Goal: Task Accomplishment & Management: Complete application form

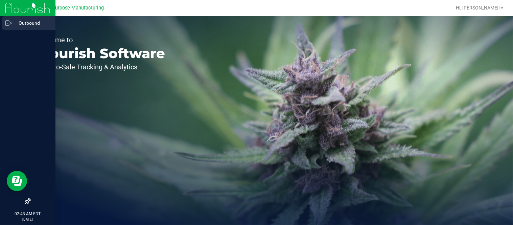
click at [8, 24] on icon at bounding box center [8, 23] width 7 height 7
click at [26, 24] on p "Outbound" at bounding box center [32, 23] width 41 height 8
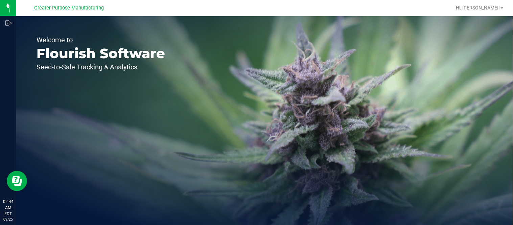
click at [117, 39] on p "Welcome to" at bounding box center [101, 40] width 129 height 7
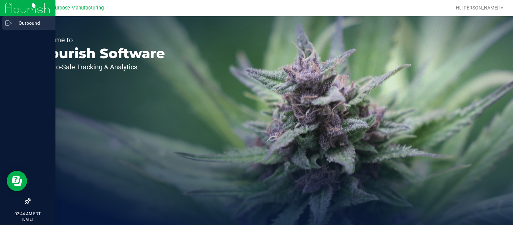
click at [17, 21] on p "Outbound" at bounding box center [32, 23] width 41 height 8
click at [19, 22] on p "Outbound" at bounding box center [32, 23] width 41 height 8
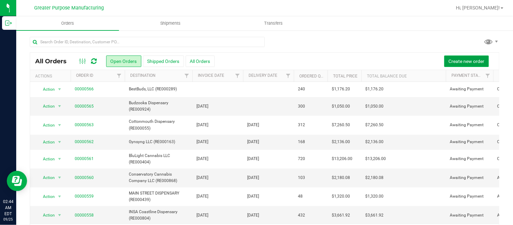
click at [451, 55] on button "Create new order" at bounding box center [466, 60] width 45 height 11
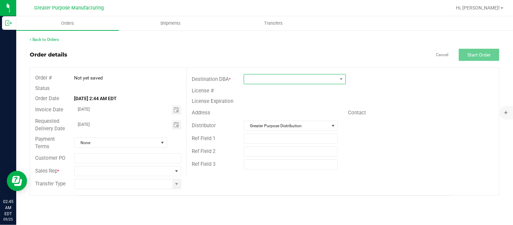
click at [274, 82] on span at bounding box center [290, 78] width 93 height 9
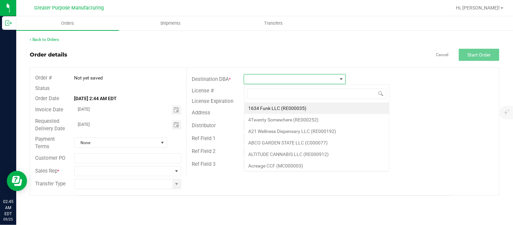
scroll to position [10, 102]
type input "RE000775"
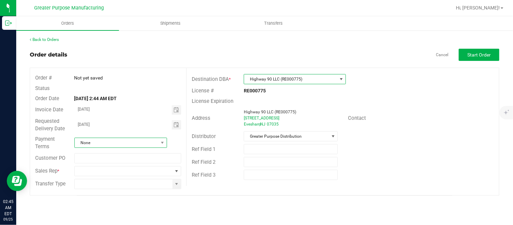
click at [111, 143] on span "None" at bounding box center [117, 142] width 84 height 9
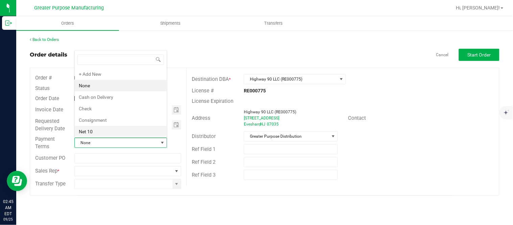
scroll to position [19, 0]
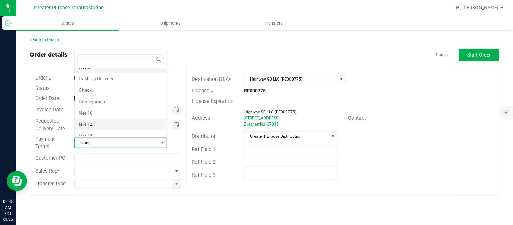
click at [108, 124] on li "Net 14" at bounding box center [121, 124] width 92 height 11
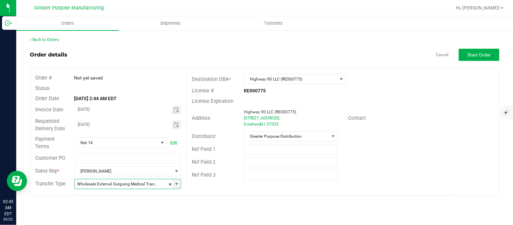
type input "Wholesale Transfer"
click at [485, 56] on span "Start Order" at bounding box center [479, 54] width 23 height 5
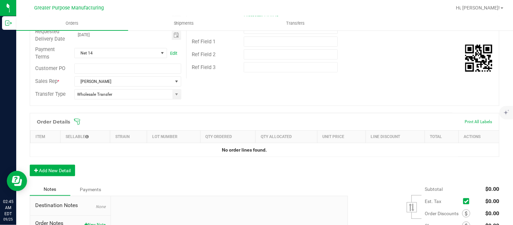
scroll to position [113, 0]
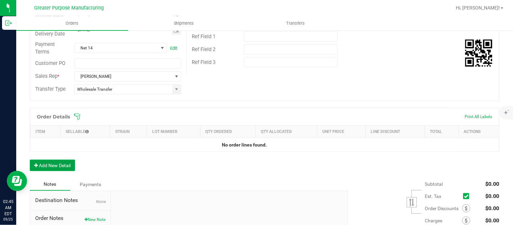
click at [66, 167] on button "Add New Detail" at bounding box center [52, 165] width 45 height 11
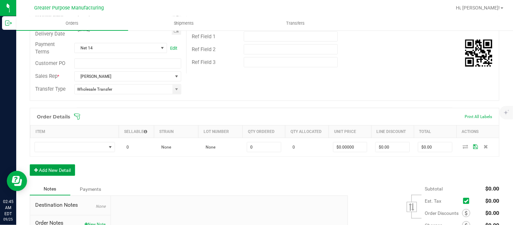
click at [30, 164] on button "Add New Detail" at bounding box center [52, 169] width 45 height 11
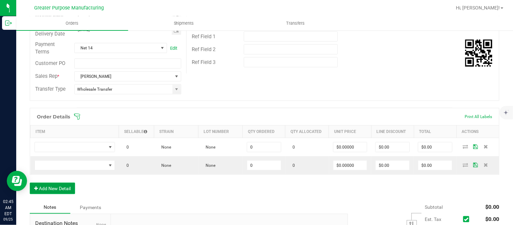
click at [30, 183] on button "Add New Detail" at bounding box center [52, 188] width 45 height 11
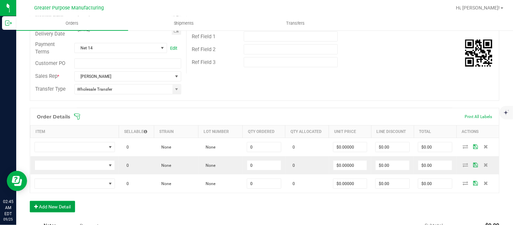
click at [30, 201] on button "Add New Detail" at bounding box center [52, 206] width 45 height 11
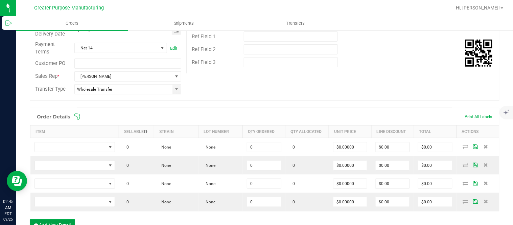
click at [30, 219] on button "Add New Detail" at bounding box center [52, 224] width 45 height 11
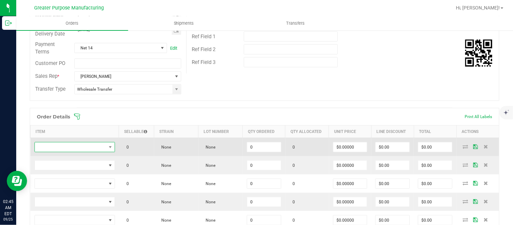
click at [77, 149] on span "NO DATA FOUND" at bounding box center [70, 146] width 71 height 9
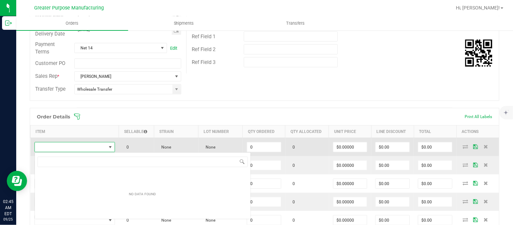
scroll to position [10, 79]
type input "1.37.61.1136.0"
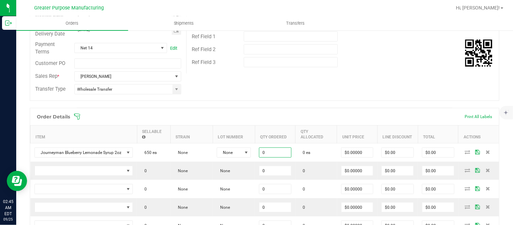
paste input "24"
type input "24 ea"
type input "0"
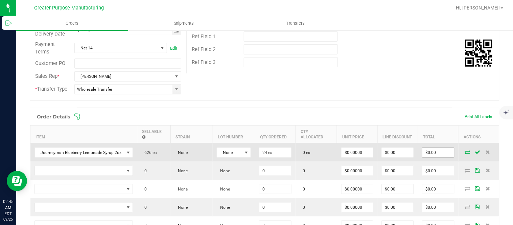
click at [425, 157] on input "$0.00" at bounding box center [438, 152] width 32 height 9
paste input "288"
type input "288"
type input "$12.00000"
type input "$288.00"
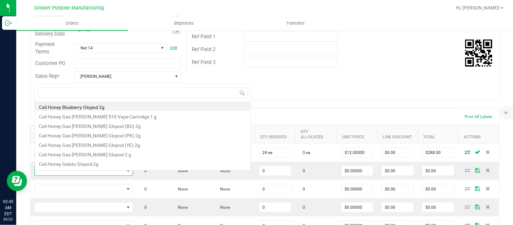
scroll to position [10, 97]
type input "1.37.61.1138.0"
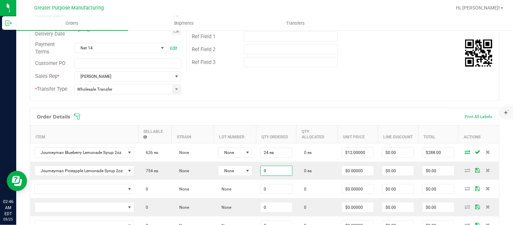
paste input "24"
type input "24 ea"
type input "0"
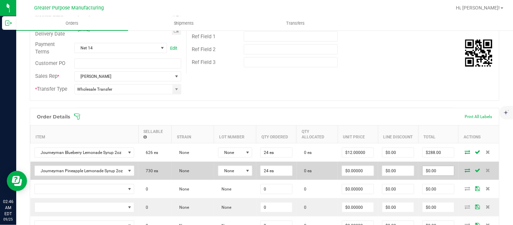
click at [427, 176] on input "$0.00" at bounding box center [438, 170] width 31 height 9
paste input "288"
type input "288"
type input "$12.00000"
type input "$288.00"
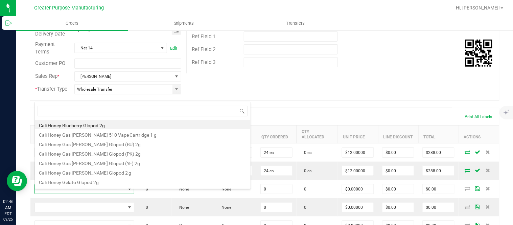
scroll to position [10, 98]
type input "1.37.61.471.0"
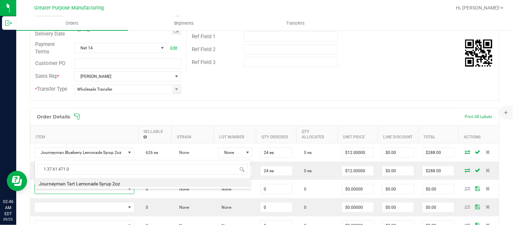
type input "0 ea"
type input "$10.00000"
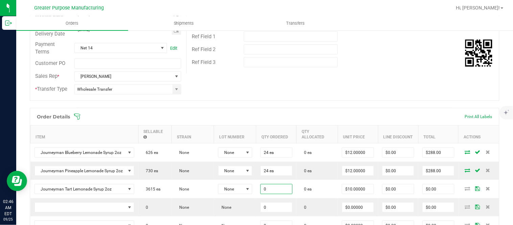
paste input "48"
type input "48 ea"
type input "10"
type input "$480.00"
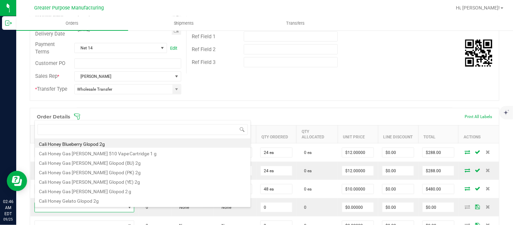
type input "1.37.61.472.0"
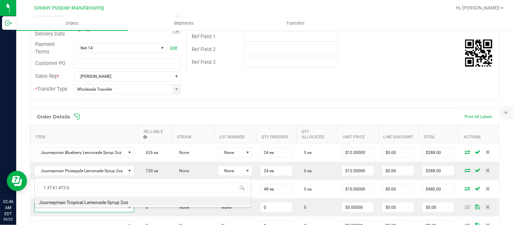
type input "0 ea"
type input "$10.00000"
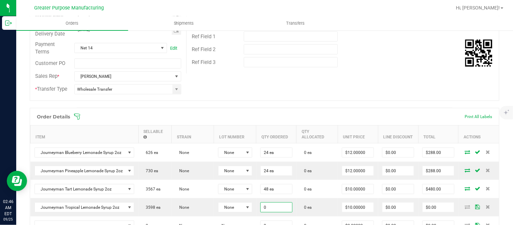
paste input "48"
type input "48 ea"
type input "10"
type input "$480.00"
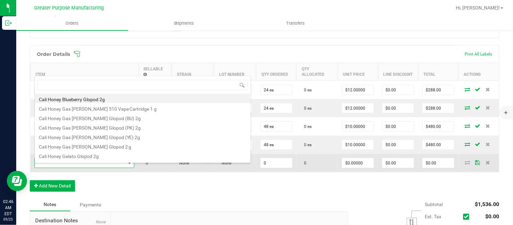
type input "1.37.61.1137.0"
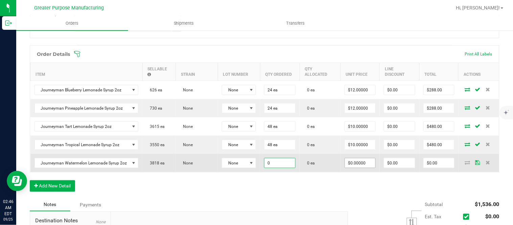
paste input "48"
type input "48 ea"
type input "0"
click at [431, 168] on input "$0.00" at bounding box center [439, 162] width 30 height 9
paste input "576"
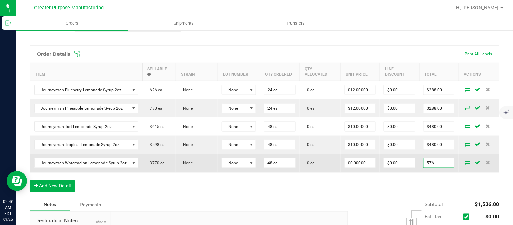
type input "576"
type input "$12.00000"
type input "$576.00"
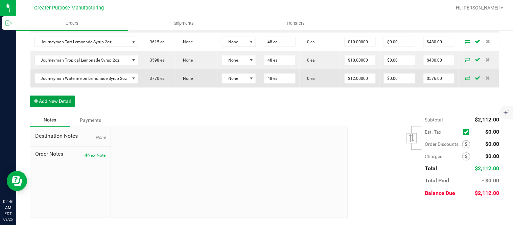
scroll to position [0, 0]
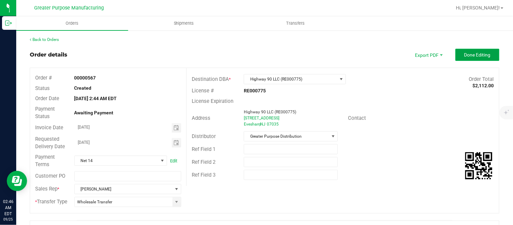
click at [458, 59] on button "Done Editing" at bounding box center [478, 55] width 44 height 12
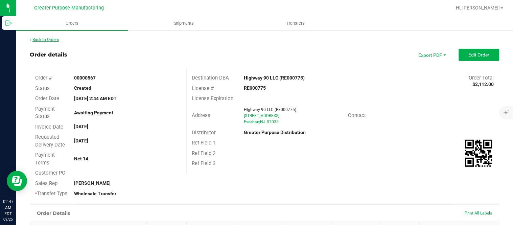
click at [54, 39] on link "Back to Orders" at bounding box center [44, 39] width 29 height 5
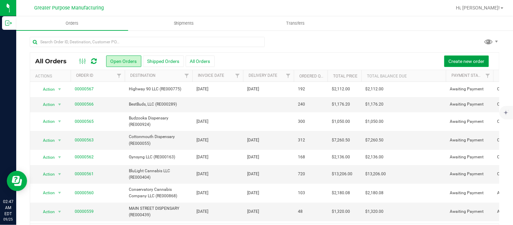
click at [444, 63] on button "Create new order" at bounding box center [466, 60] width 45 height 11
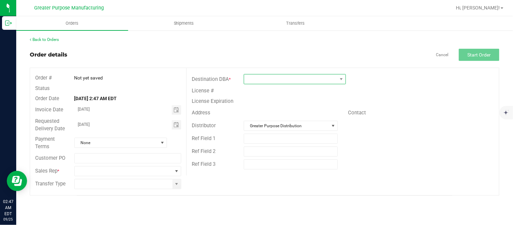
click at [267, 80] on span at bounding box center [290, 78] width 93 height 9
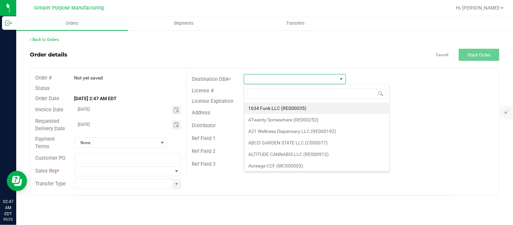
scroll to position [10, 102]
type input "RE000336"
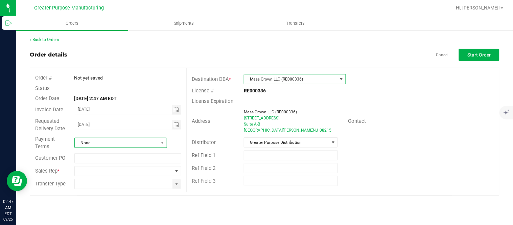
click at [142, 141] on span "None" at bounding box center [117, 142] width 84 height 9
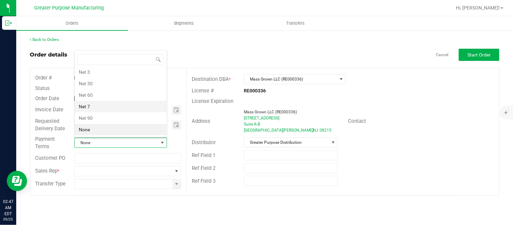
scroll to position [0, 0]
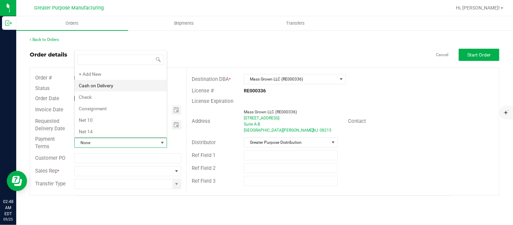
click at [124, 88] on li "Cash on Delivery" at bounding box center [121, 85] width 92 height 11
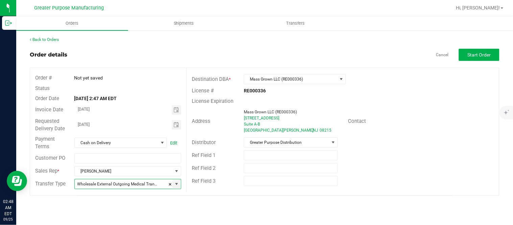
type input "Wholesale Transfer"
click at [488, 52] on span "Start Order" at bounding box center [479, 54] width 23 height 5
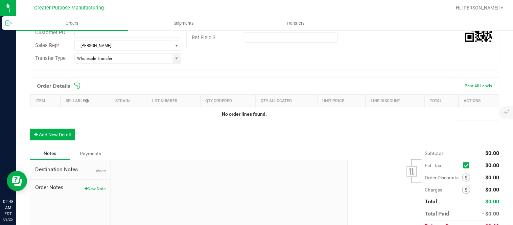
scroll to position [144, 0]
drag, startPoint x: 51, startPoint y: 140, endPoint x: 53, endPoint y: 137, distance: 3.6
click at [53, 137] on div "Order Details Print All Labels Item Sellable Strain Lot Number Qty Ordered Qty …" at bounding box center [265, 112] width 470 height 70
click at [53, 137] on button "Add New Detail" at bounding box center [52, 134] width 45 height 11
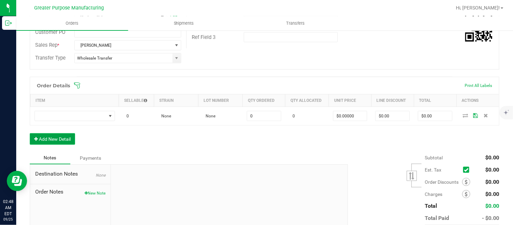
click at [30, 133] on button "Add New Detail" at bounding box center [52, 138] width 45 height 11
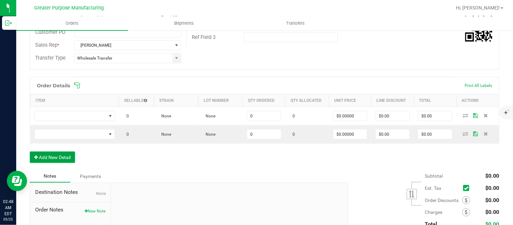
click at [30, 152] on button "Add New Detail" at bounding box center [52, 157] width 45 height 11
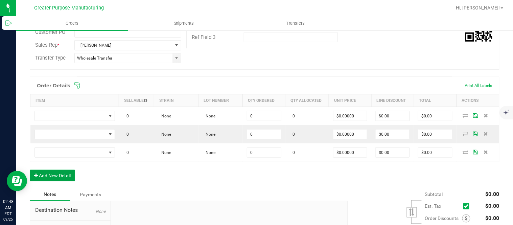
click at [30, 170] on button "Add New Detail" at bounding box center [52, 175] width 45 height 11
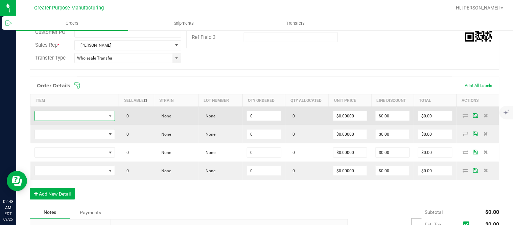
click at [83, 116] on span "NO DATA FOUND" at bounding box center [70, 115] width 71 height 9
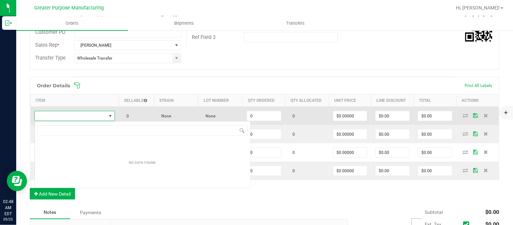
scroll to position [33812, 33743]
type input "1.3.29.1056.0"
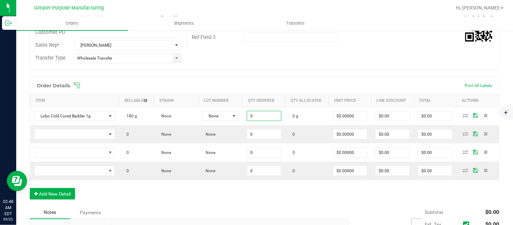
paste input "2"
type input "20.0000 g"
type input "$0.00000"
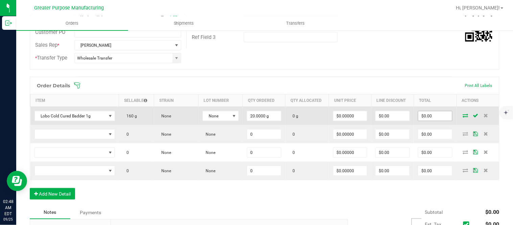
click at [424, 119] on input "$0.00" at bounding box center [435, 115] width 34 height 9
paste input "60"
type input "600"
type input "$30.00000"
type input "$600.00"
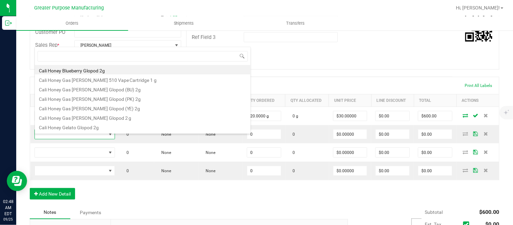
type input "1.3.29.1376.0"
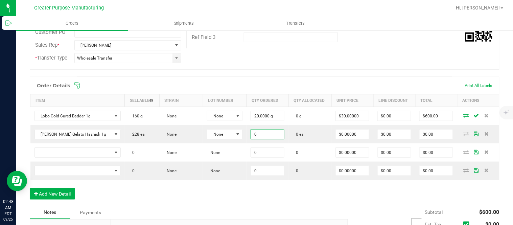
paste input "18"
type input "18 ea"
type input "0"
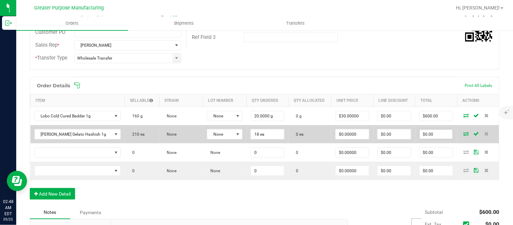
click at [424, 136] on input "$0.00" at bounding box center [436, 134] width 33 height 9
paste input "45"
type input "450"
type input "$25.00000"
type input "$450.00"
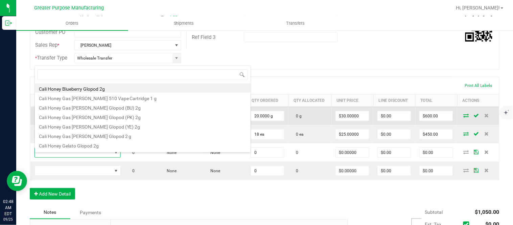
type input "1.5.7.1053.0"
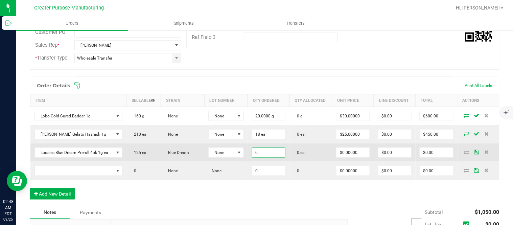
paste input "25"
type input "25 ea"
type input "0"
click at [428, 157] on input "$0.00" at bounding box center [436, 152] width 33 height 9
paste input "55"
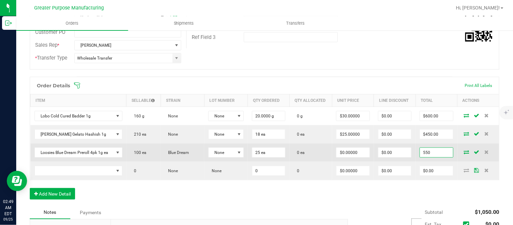
type input "550"
type input "$22.00000"
type input "$550.00"
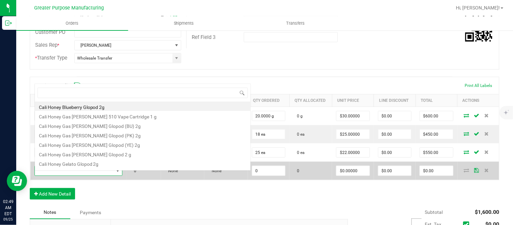
scroll to position [10, 85]
type input "1.5.7.1224.0"
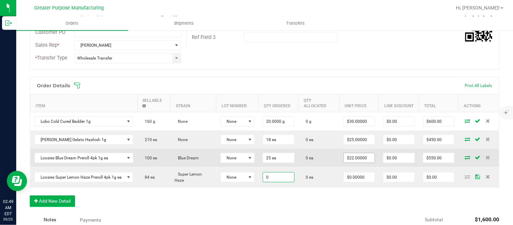
paste input "25"
type input "25 ea"
type input "0"
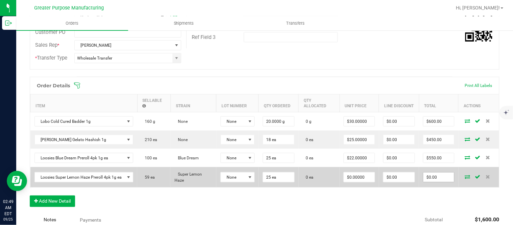
click at [428, 180] on input "$0.00" at bounding box center [438, 176] width 31 height 9
paste input "55"
type input "550"
type input "$22.00000"
type input "$550.00"
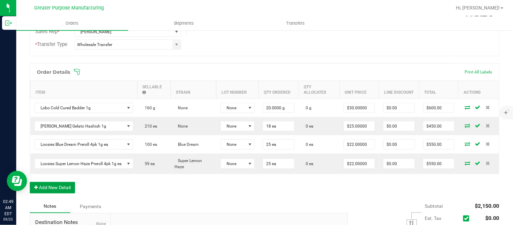
scroll to position [0, 0]
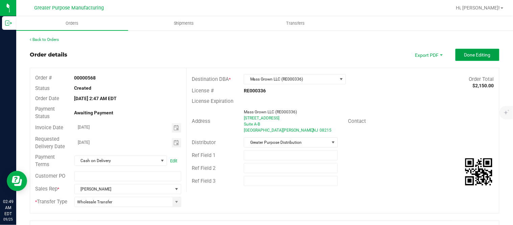
click at [471, 56] on span "Done Editing" at bounding box center [477, 54] width 26 height 5
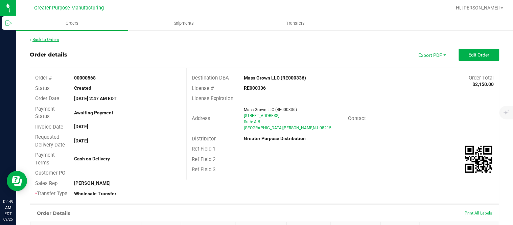
click at [46, 40] on link "Back to Orders" at bounding box center [44, 39] width 29 height 5
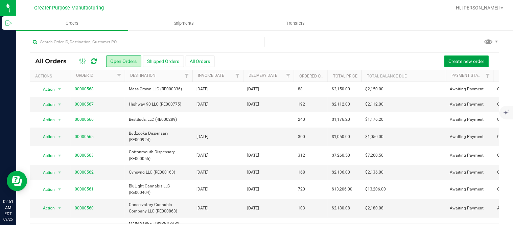
click at [468, 65] on button "Create new order" at bounding box center [466, 60] width 45 height 11
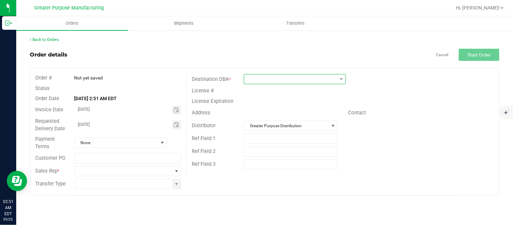
click at [263, 79] on span at bounding box center [290, 78] width 93 height 9
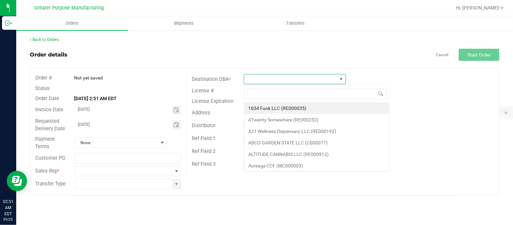
scroll to position [10, 102]
type input "RE000887"
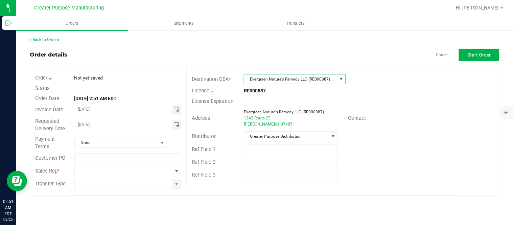
click at [174, 125] on span "Toggle calendar" at bounding box center [176, 124] width 5 height 5
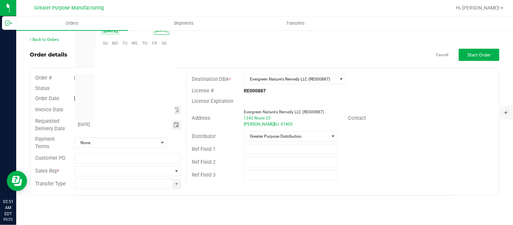
scroll to position [109692, 0]
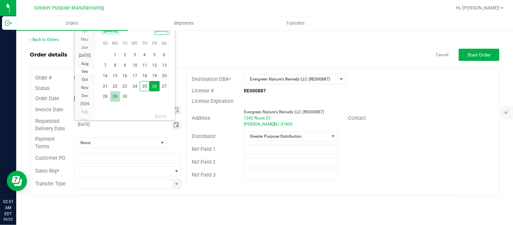
click at [113, 97] on span "29" at bounding box center [115, 96] width 10 height 10
type input "09/29/2025"
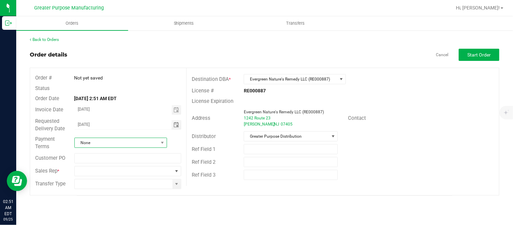
click at [96, 140] on span "None" at bounding box center [117, 142] width 84 height 9
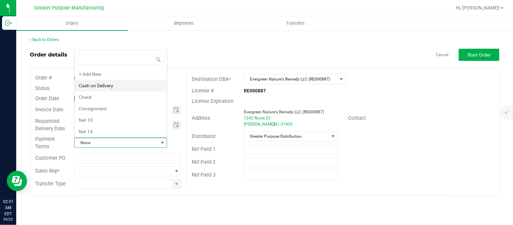
click at [117, 87] on li "Cash on Delivery" at bounding box center [121, 85] width 92 height 11
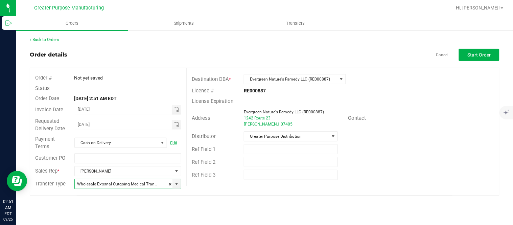
type input "Wholesale Transfer"
click at [480, 60] on button "Start Order" at bounding box center [479, 55] width 41 height 12
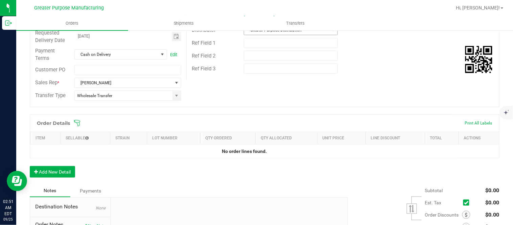
scroll to position [113, 0]
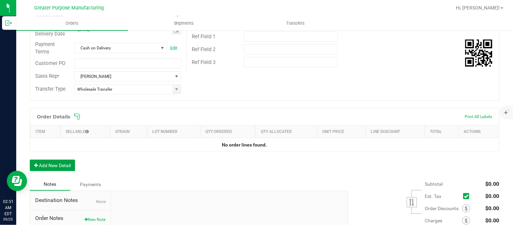
click at [71, 166] on button "Add New Detail" at bounding box center [52, 165] width 45 height 11
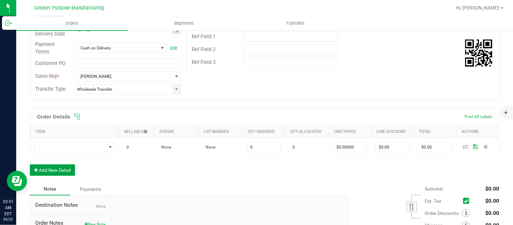
click at [30, 164] on button "Add New Detail" at bounding box center [52, 169] width 45 height 11
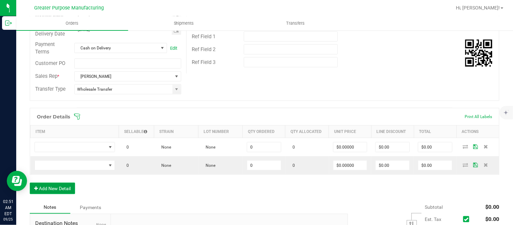
click at [30, 183] on button "Add New Detail" at bounding box center [52, 188] width 45 height 11
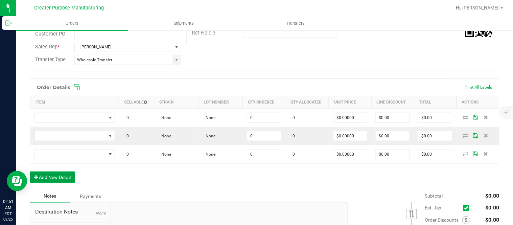
scroll to position [163, 0]
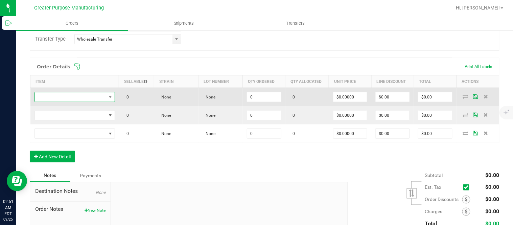
click at [62, 99] on span "NO DATA FOUND" at bounding box center [70, 96] width 71 height 9
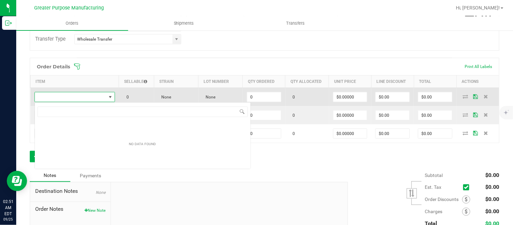
scroll to position [33812, 33743]
type input "1.3.13.1015.0"
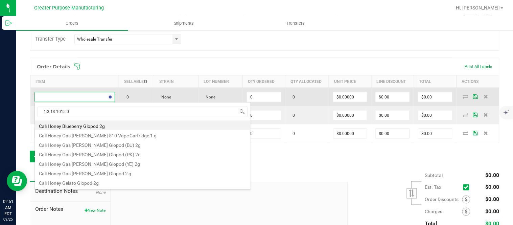
scroll to position [10, 78]
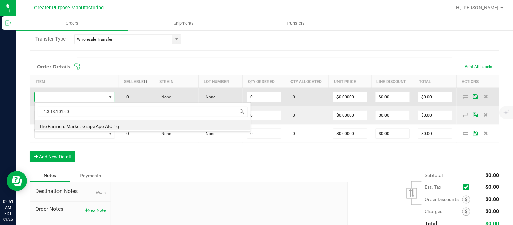
type input "0 ea"
type input "$30.00000"
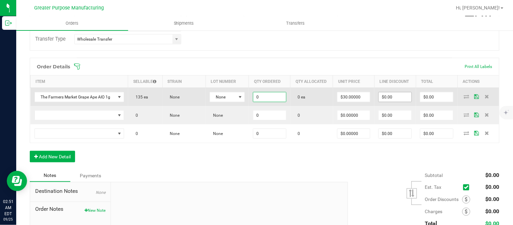
paste input "24"
type input "24 ea"
type input "30"
type input "$720.00"
click at [424, 101] on input "$720.00" at bounding box center [436, 96] width 33 height 9
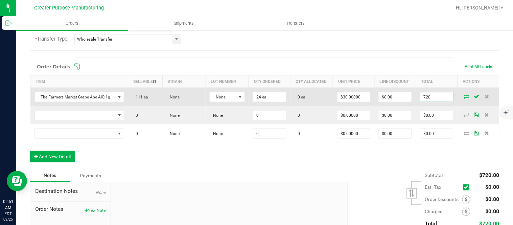
paste input "66"
type input "660"
type input "$27.50000"
type input "$660.00"
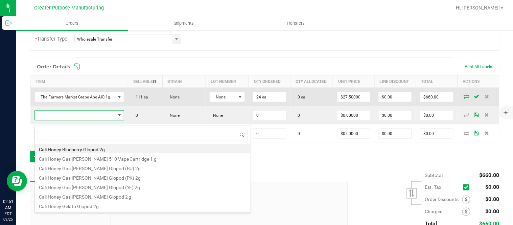
scroll to position [10, 87]
type input "1.3.13.1016.0"
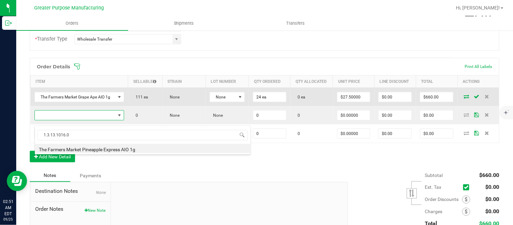
type input "0 ea"
type input "$30.00000"
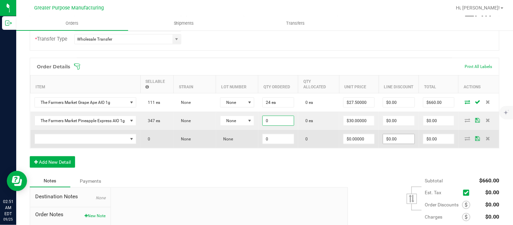
paste input "24"
type input "24 ea"
type input "30"
type input "$720.00"
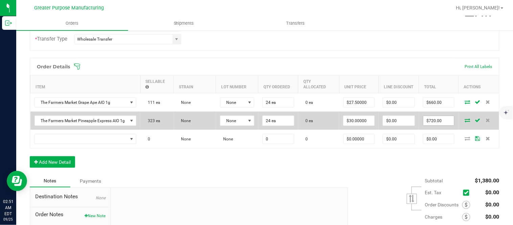
click at [428, 125] on input "$720.00" at bounding box center [438, 120] width 31 height 9
paste input "66"
type input "660"
type input "$27.50000"
type input "$660.00"
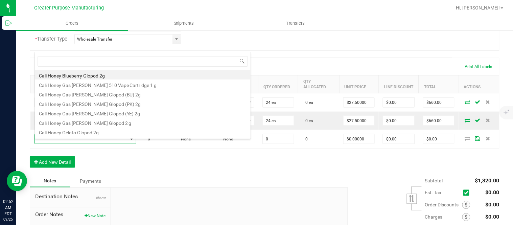
scroll to position [10, 101]
type input "1.3.13.1017.0"
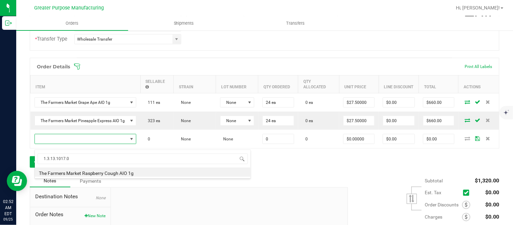
type input "0 ea"
type input "$30.00000"
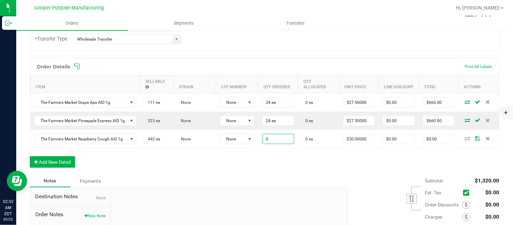
paste input "24"
type input "24 ea"
type input "30"
type input "$720.00"
type input "$30.00000"
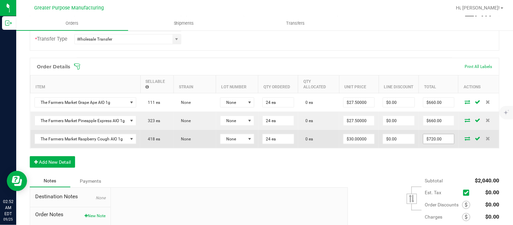
click at [427, 144] on input "$720.00" at bounding box center [438, 138] width 31 height 9
paste input "66"
type input "660"
type input "$27.50000"
type input "$660.00"
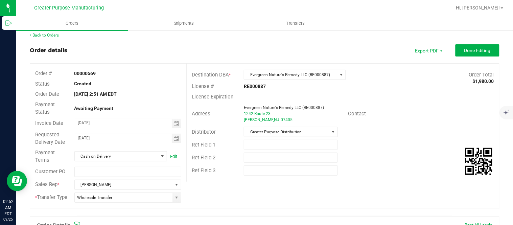
scroll to position [0, 0]
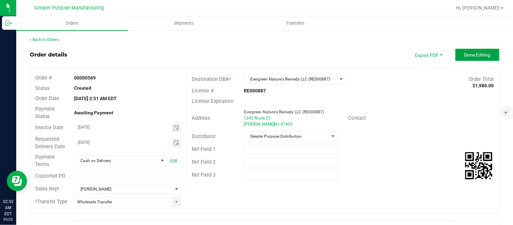
click at [466, 53] on span "Done Editing" at bounding box center [477, 54] width 26 height 5
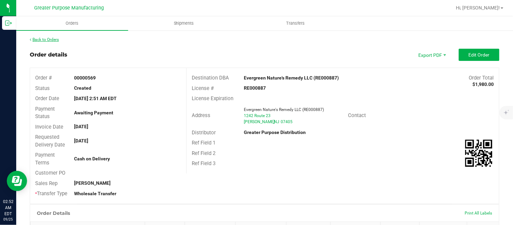
click at [47, 39] on link "Back to Orders" at bounding box center [44, 39] width 29 height 5
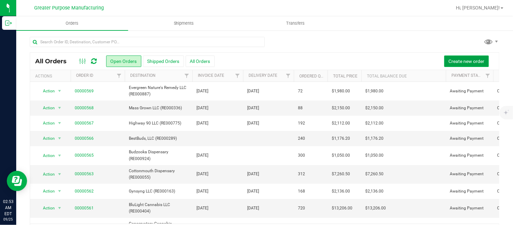
click at [449, 60] on span "Create new order" at bounding box center [467, 61] width 36 height 5
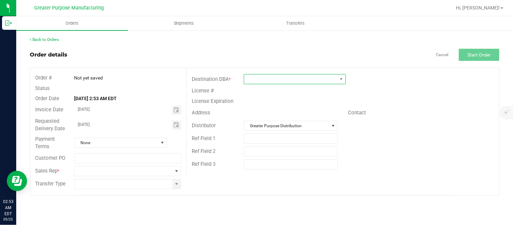
click at [265, 78] on span at bounding box center [290, 78] width 93 height 9
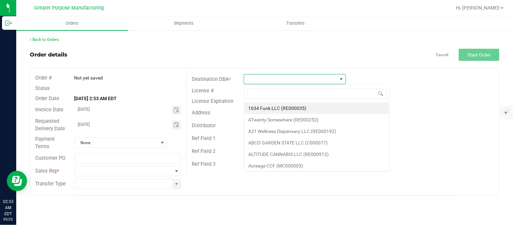
scroll to position [10, 102]
type input "RE000165"
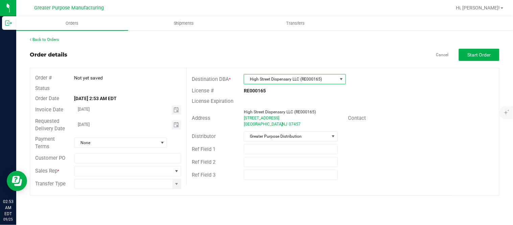
click at [173, 126] on span "Toggle calendar" at bounding box center [177, 124] width 10 height 9
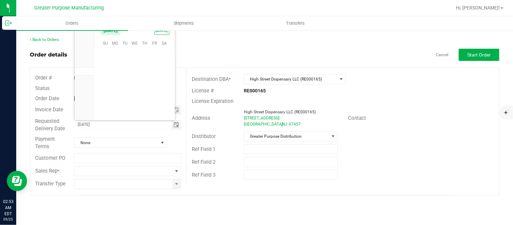
scroll to position [109692, 0]
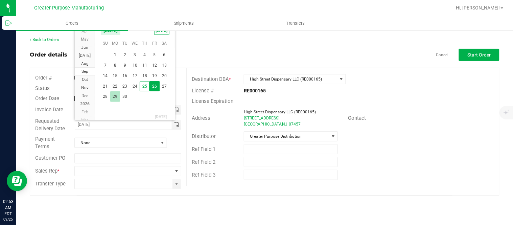
click at [111, 97] on span "29" at bounding box center [115, 96] width 10 height 10
type input "09/29/2025"
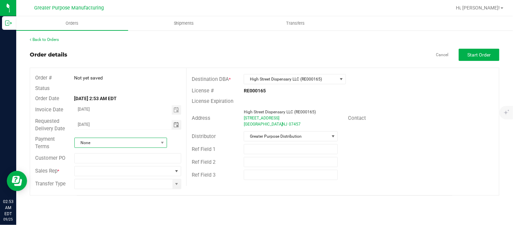
click at [97, 141] on span "None" at bounding box center [117, 142] width 84 height 9
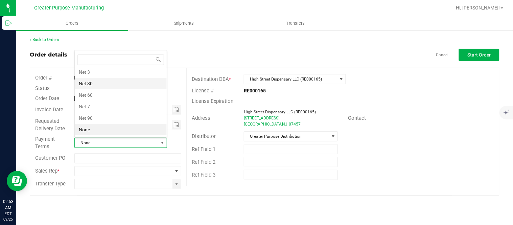
scroll to position [0, 0]
click at [114, 86] on li "Cash on Delivery" at bounding box center [121, 85] width 92 height 11
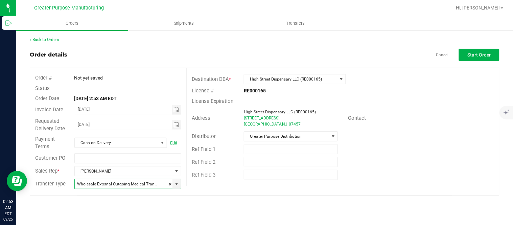
type input "Wholesale Transfer"
click at [494, 55] on button "Start Order" at bounding box center [479, 55] width 41 height 12
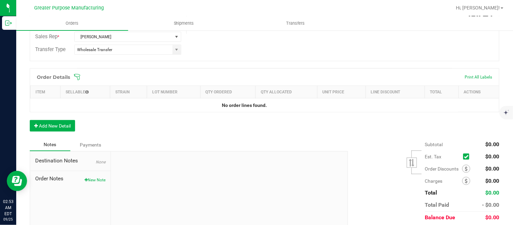
scroll to position [157, 0]
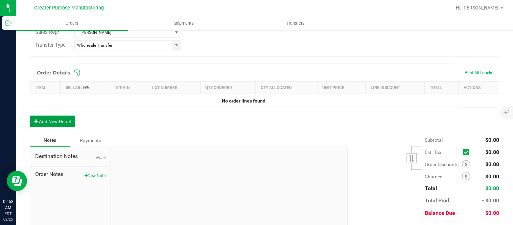
click at [46, 123] on button "Add New Detail" at bounding box center [52, 121] width 45 height 11
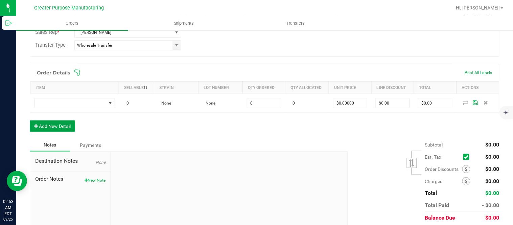
click at [30, 120] on button "Add New Detail" at bounding box center [52, 125] width 45 height 11
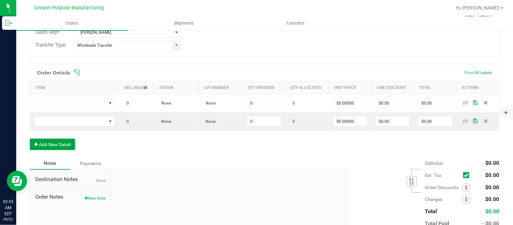
click at [30, 139] on button "Add New Detail" at bounding box center [52, 144] width 45 height 11
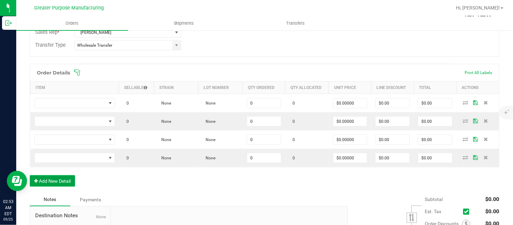
click at [30, 175] on button "Add New Detail" at bounding box center [52, 180] width 45 height 11
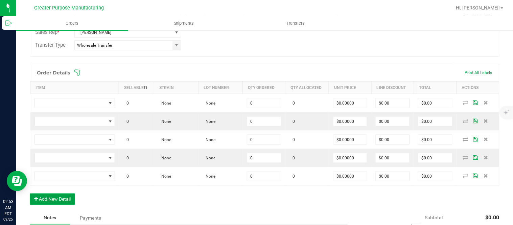
click at [30, 193] on button "Add New Detail" at bounding box center [52, 198] width 45 height 11
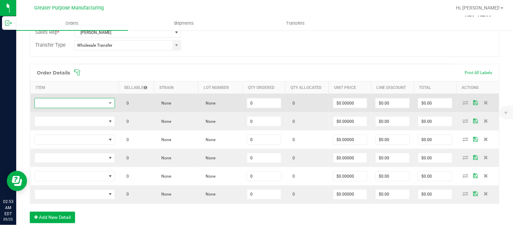
click at [83, 103] on span "NO DATA FOUND" at bounding box center [70, 102] width 71 height 9
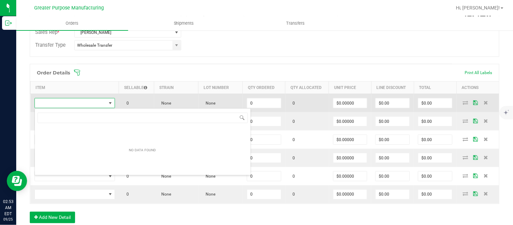
scroll to position [33812, 33743]
type input "1.3.13.1012.0"
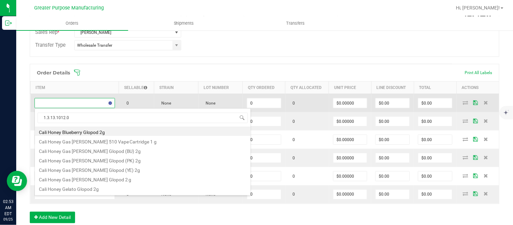
scroll to position [10, 78]
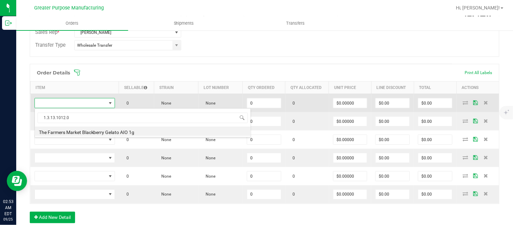
type input "0 ea"
type input "$30.00000"
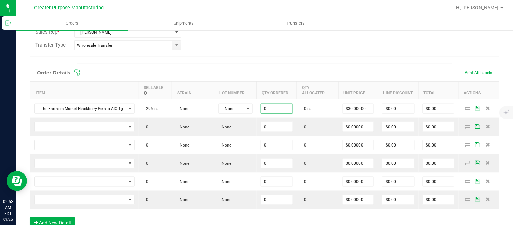
paste input "24"
type input "24 ea"
type input "30"
type input "$720.00"
type input "$30.00000"
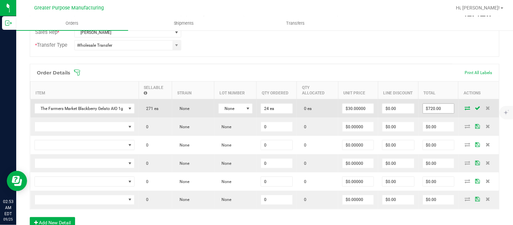
click at [427, 112] on input "$720.00" at bounding box center [438, 108] width 31 height 9
paste input "66"
type input "660"
type input "$27.50000"
type input "$660.00"
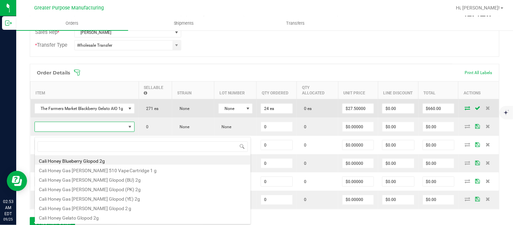
scroll to position [10, 100]
type input "1.3.13.1013.0"
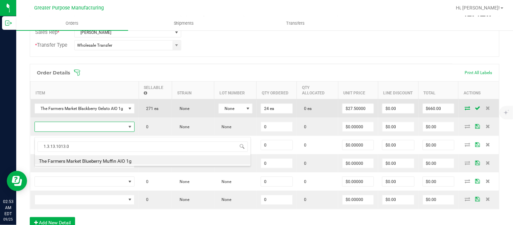
type input "0 ea"
type input "$30.00000"
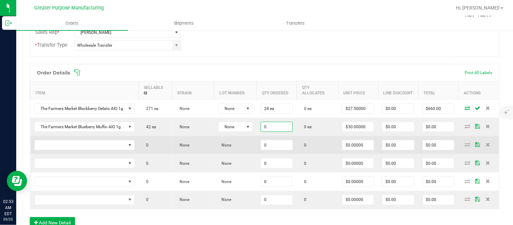
paste input "24"
type input "24 ea"
type input "30"
type input "$720.00"
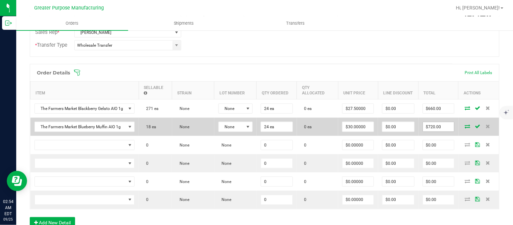
click at [427, 132] on input "$720.00" at bounding box center [438, 126] width 31 height 9
paste input "66"
type input "660"
type input "$27.50000"
type input "$660.00"
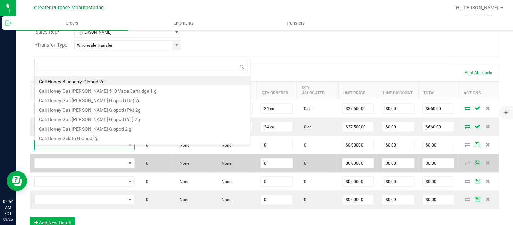
type input "1.3.13.1014.0"
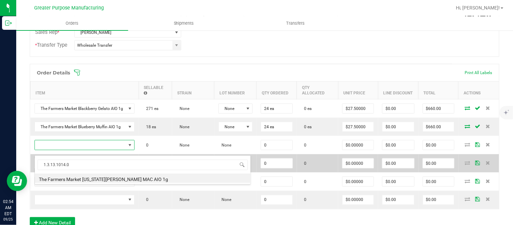
type input "0 ea"
type input "$30.00000"
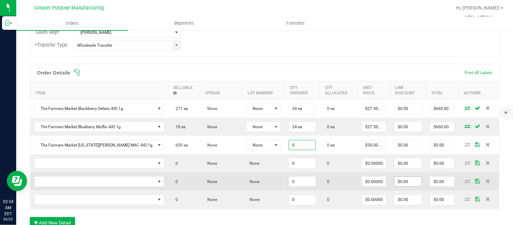
paste input "24"
type input "24 ea"
type input "30"
type input "$720.00"
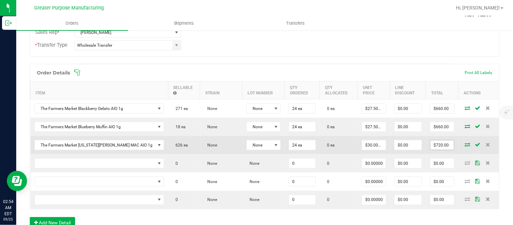
click at [431, 150] on input "$720.00" at bounding box center [443, 144] width 24 height 9
paste input "66"
type input "660"
type input "$27.50000"
type input "$660.00"
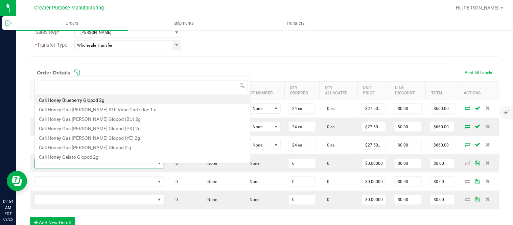
scroll to position [10, 104]
type input "1.3.13.1015.0"
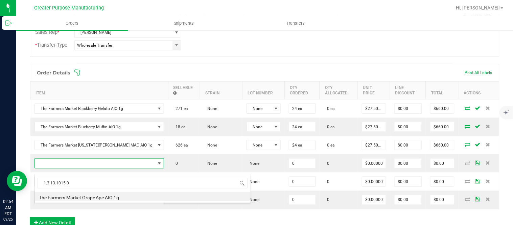
type input "0 ea"
type input "$30.00000"
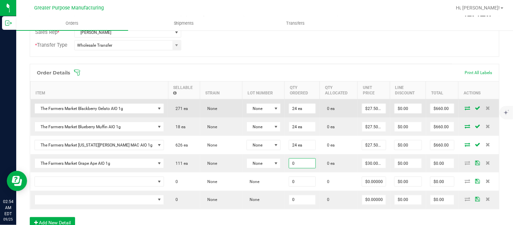
paste input "24"
type input "24 ea"
type input "30"
type input "$720.00"
type input "$30.00000"
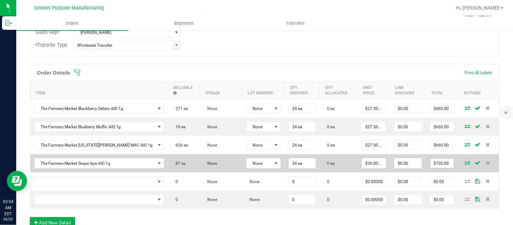
click at [431, 167] on input "$720.00" at bounding box center [443, 163] width 24 height 9
paste input "66"
type input "660"
type input "$27.50000"
type input "$660.00"
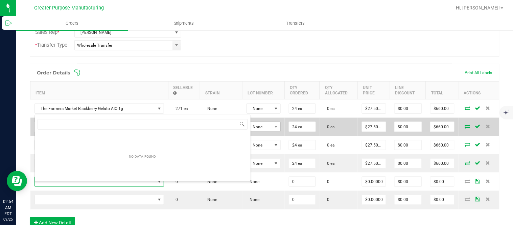
type input "1.3.13.1016.0"
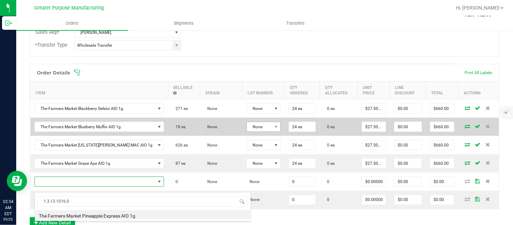
type input "0 ea"
type input "$30.00000"
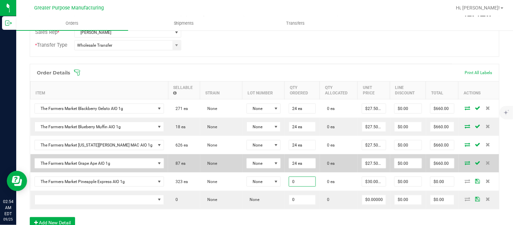
paste input "24"
type input "24 ea"
type input "30"
type input "$720.00"
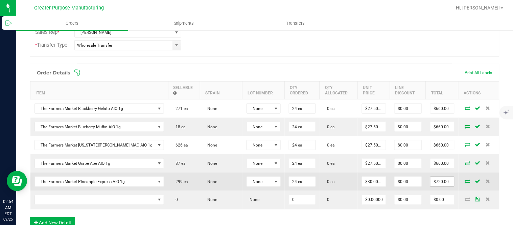
click at [431, 186] on input "$720.00" at bounding box center [443, 181] width 24 height 9
paste input "66"
type input "660"
type input "$27.50000"
type input "$660.00"
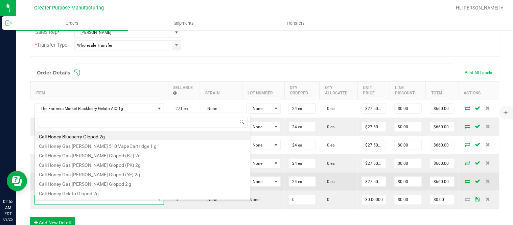
type input "1.3.13.1017.0"
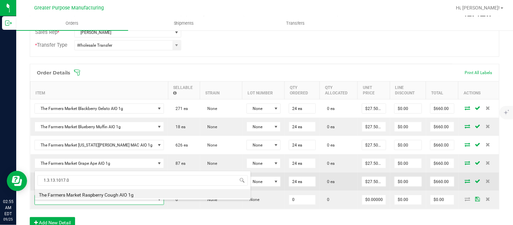
type input "0 ea"
type input "$30.00000"
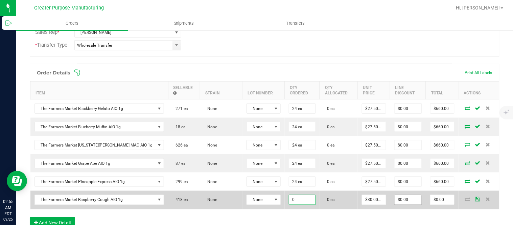
paste input "24"
type input "24 ea"
type input "30"
type input "$720.00"
click at [431, 205] on input "$720.00" at bounding box center [443, 199] width 24 height 9
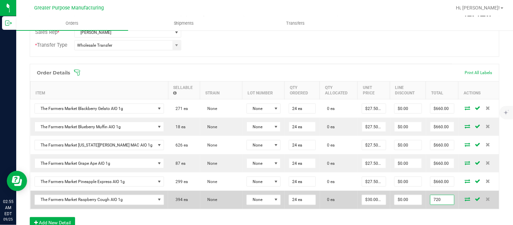
paste input "66"
type input "660"
type input "$27.50000"
type input "$660.00"
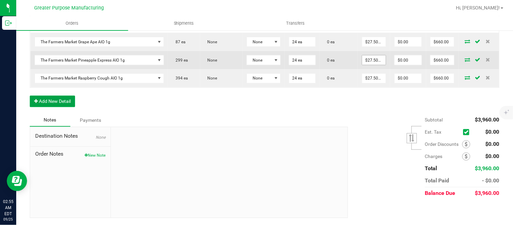
scroll to position [0, 0]
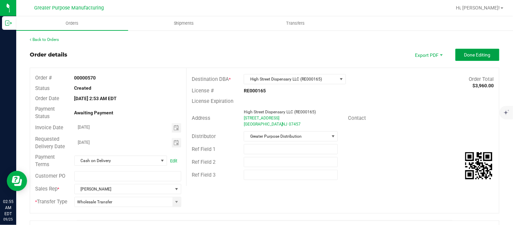
click at [466, 56] on span "Done Editing" at bounding box center [477, 54] width 26 height 5
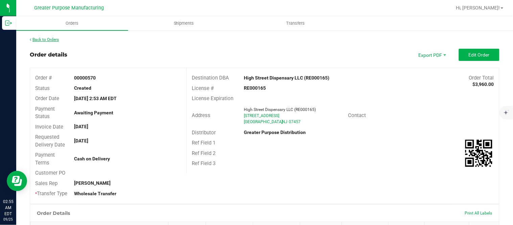
click at [55, 39] on link "Back to Orders" at bounding box center [44, 39] width 29 height 5
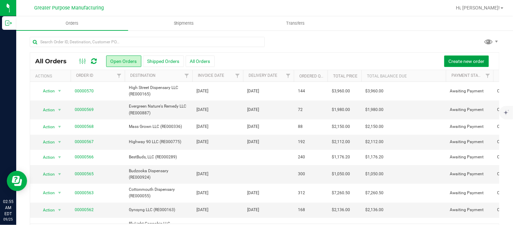
click at [459, 59] on span "Create new order" at bounding box center [467, 61] width 36 height 5
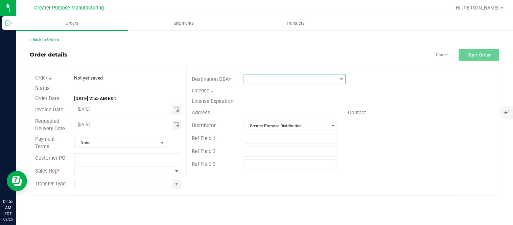
click at [273, 76] on span at bounding box center [290, 78] width 93 height 9
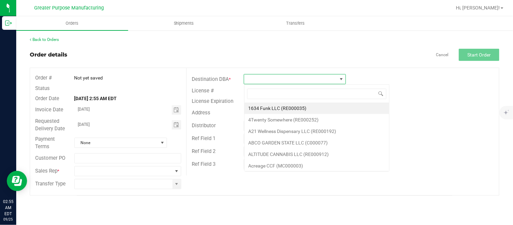
scroll to position [10, 102]
type input "RE000185"
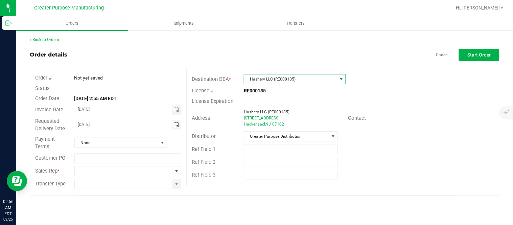
click at [178, 124] on span "Toggle calendar" at bounding box center [176, 124] width 5 height 5
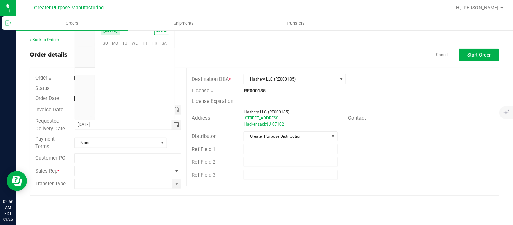
scroll to position [109692, 0]
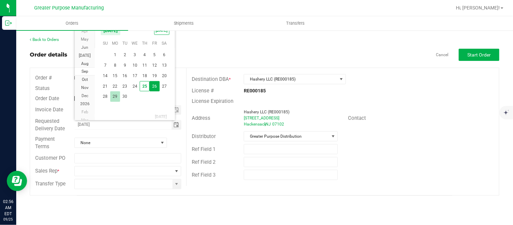
click at [116, 95] on span "29" at bounding box center [115, 96] width 10 height 10
type input "09/29/2025"
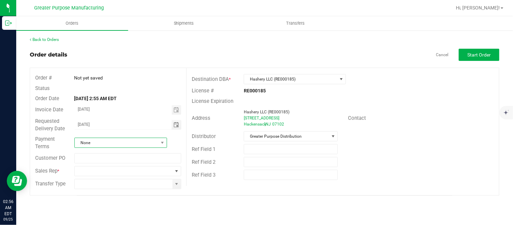
click at [102, 142] on span "None" at bounding box center [117, 142] width 84 height 9
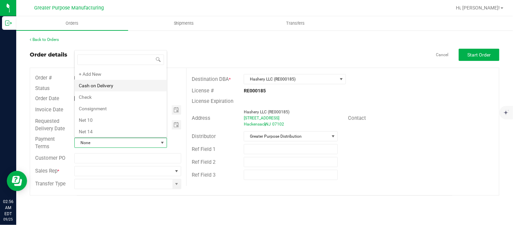
click at [119, 85] on li "Cash on Delivery" at bounding box center [121, 85] width 92 height 11
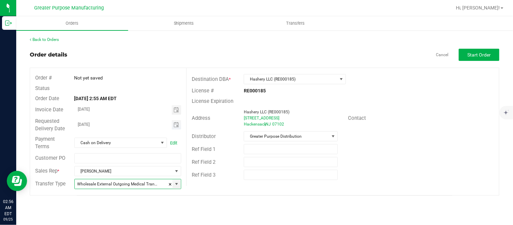
type input "Wholesale Transfer"
click at [490, 51] on button "Start Order" at bounding box center [479, 55] width 41 height 12
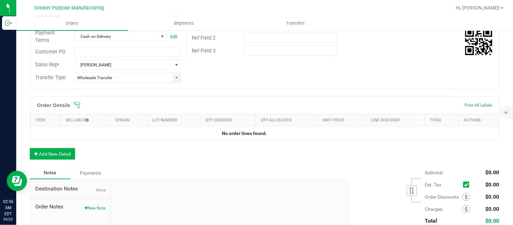
scroll to position [125, 0]
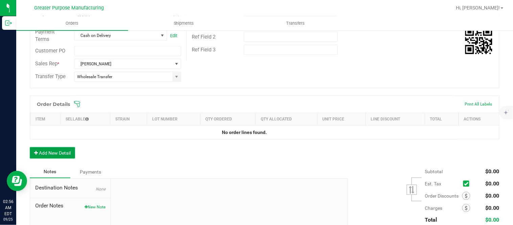
click at [52, 153] on button "Add New Detail" at bounding box center [52, 152] width 45 height 11
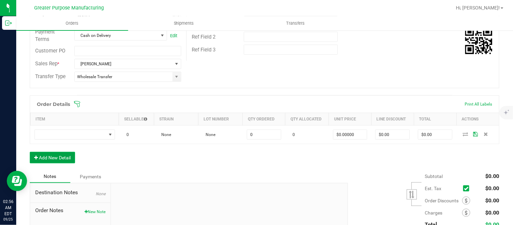
click at [30, 152] on button "Add New Detail" at bounding box center [52, 157] width 45 height 11
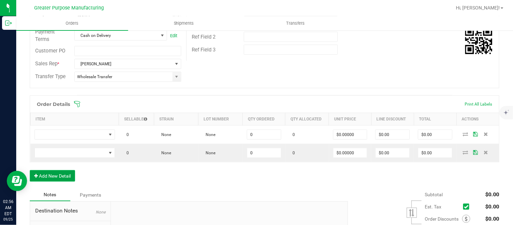
click at [30, 170] on button "Add New Detail" at bounding box center [52, 175] width 45 height 11
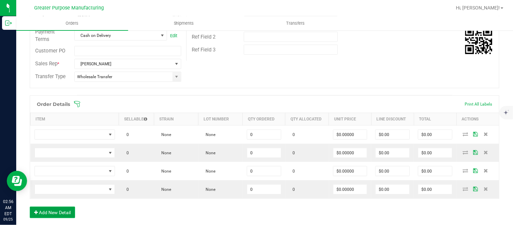
click at [30, 207] on button "Add New Detail" at bounding box center [52, 212] width 45 height 11
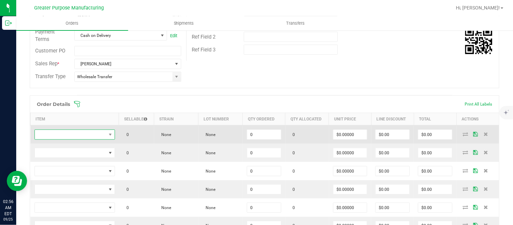
click at [62, 136] on span "NO DATA FOUND" at bounding box center [70, 134] width 71 height 9
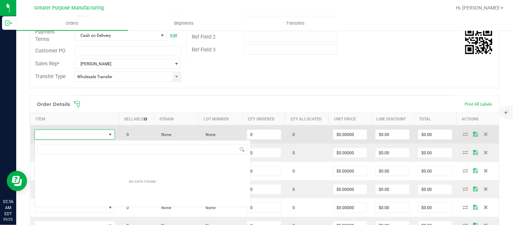
scroll to position [10, 79]
type input "1.3.13.1012.0"
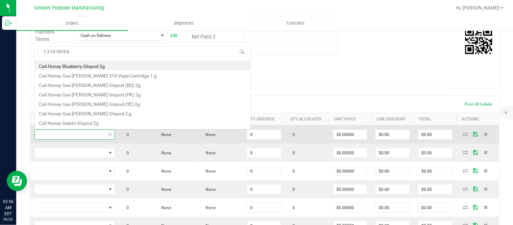
scroll to position [10, 78]
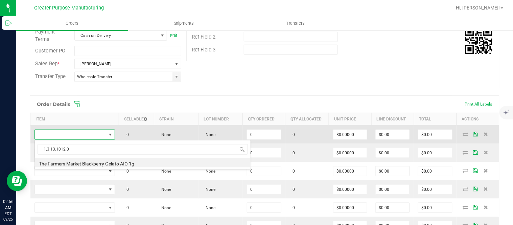
type input "0 ea"
type input "$30.00000"
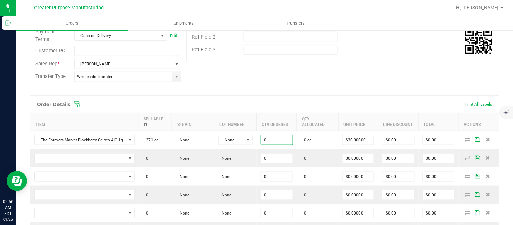
paste input "48"
type input "48 ea"
type input "30"
type input "$1,440.00"
type input "$30.00000"
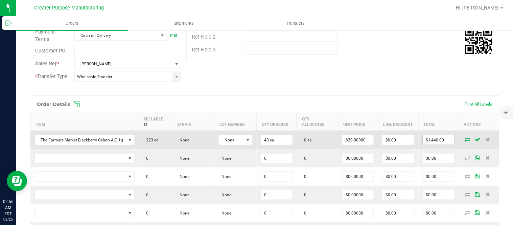
click at [426, 141] on input "$1,440.00" at bounding box center [438, 139] width 31 height 9
paste input "32"
type input "1320"
type input "$27.50000"
type input "$1,320.00"
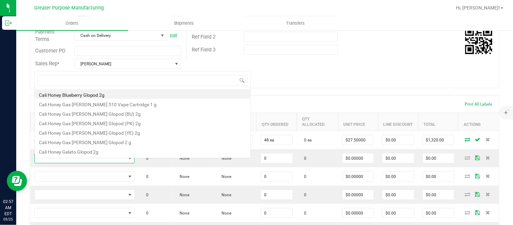
scroll to position [10, 100]
type input "1.3.13.1013.0"
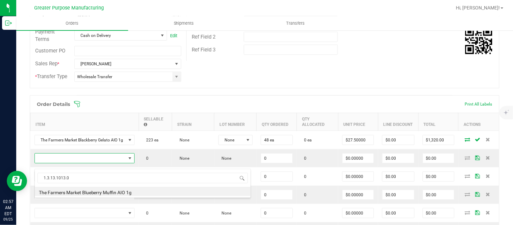
type input "0 ea"
type input "$30.00000"
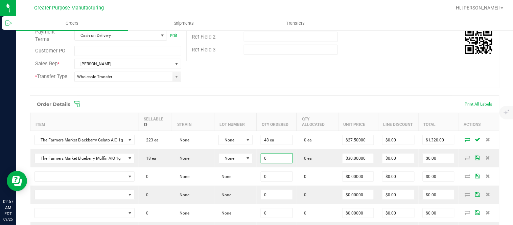
paste input "48"
type input "48 ea"
type input "30"
type input "$1,440.00"
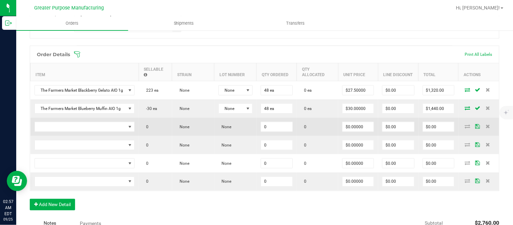
scroll to position [175, 0]
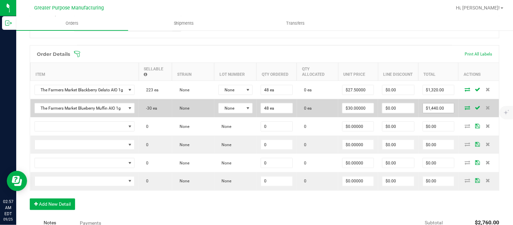
click at [437, 112] on input "$1,440.00" at bounding box center [438, 107] width 31 height 9
paste input "32"
type input "1320"
type input "$27.50000"
type input "$1,320.00"
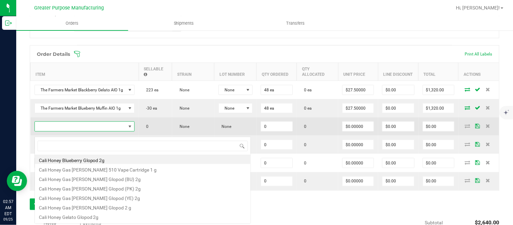
scroll to position [10, 100]
type input "1.3.13.1014.0"
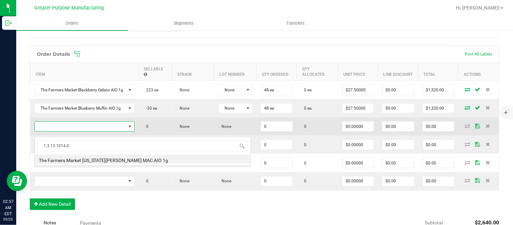
type input "0 ea"
type input "$30.00000"
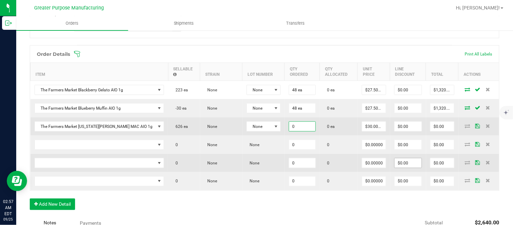
paste input "48"
type input "48 ea"
type input "30"
type input "$1,440.00"
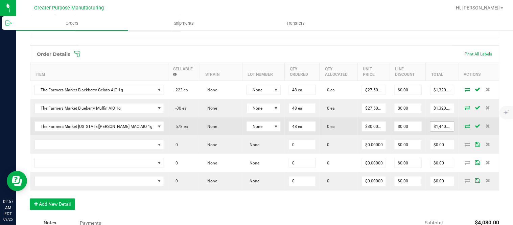
click at [433, 131] on input "$1,440.00" at bounding box center [443, 126] width 24 height 9
paste input "32"
type input "1320"
type input "$27.50000"
type input "$1,320.00"
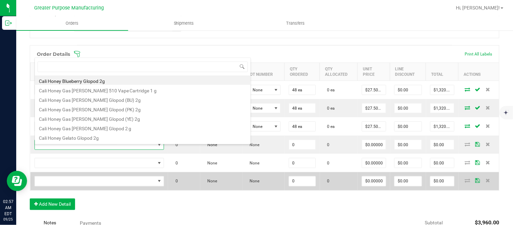
scroll to position [10, 104]
type input "1.3.13.1015.0"
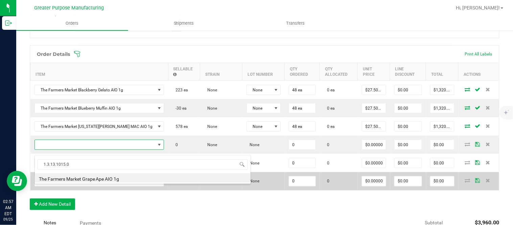
type input "0 ea"
type input "$30.00000"
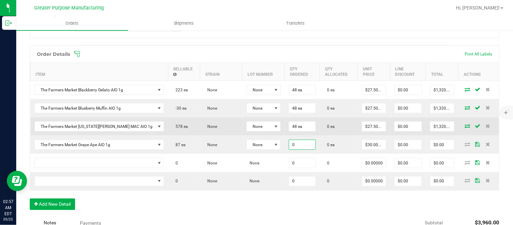
paste input "48"
type input "48 ea"
type input "30"
type input "$1,440.00"
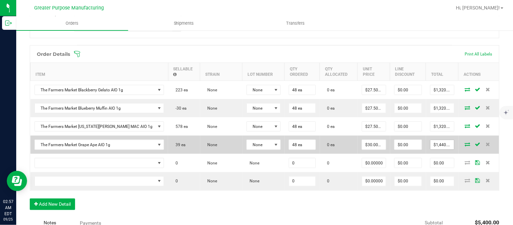
click at [431, 149] on input "$1,440.00" at bounding box center [443, 144] width 24 height 9
paste input "32"
type input "1320"
type input "$27.50000"
type input "$1,320.00"
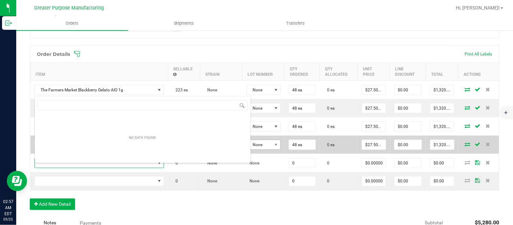
type input "1.3.13.1016.0"
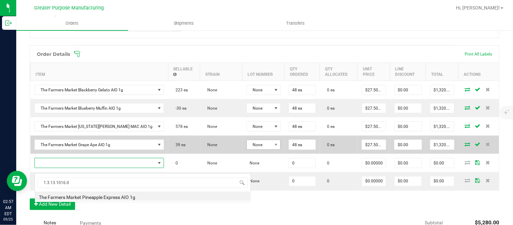
type input "0 ea"
type input "$30.00000"
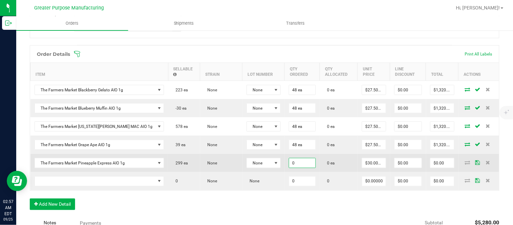
paste input "48"
type input "48 ea"
type input "30"
type input "$1,440.00"
type input "0"
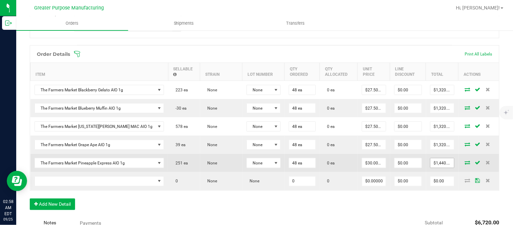
click at [431, 167] on input "$1,440.00" at bounding box center [443, 162] width 24 height 9
paste input "32"
paste input "48"
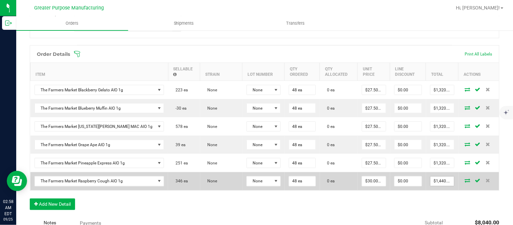
click at [431, 183] on input "$1,440.00" at bounding box center [443, 181] width 24 height 9
paste input "32"
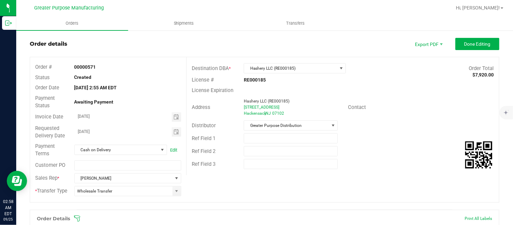
scroll to position [0, 0]
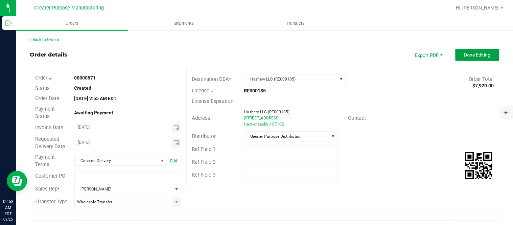
click at [465, 55] on span "Done Editing" at bounding box center [477, 54] width 26 height 5
